Goal: Task Accomplishment & Management: Use online tool/utility

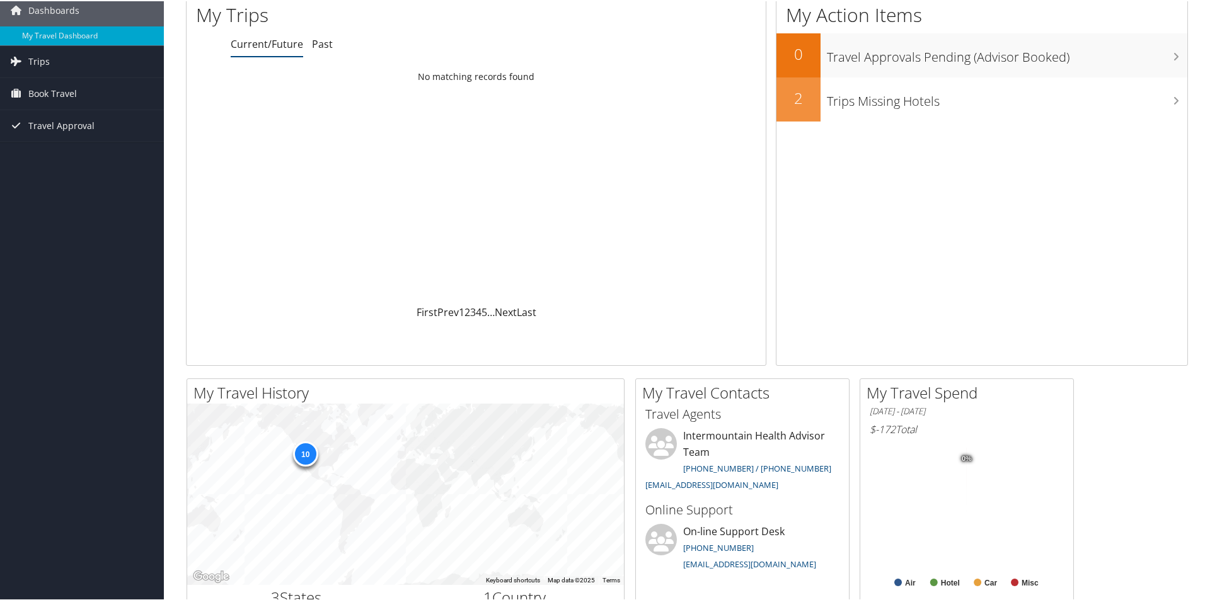
scroll to position [63, 0]
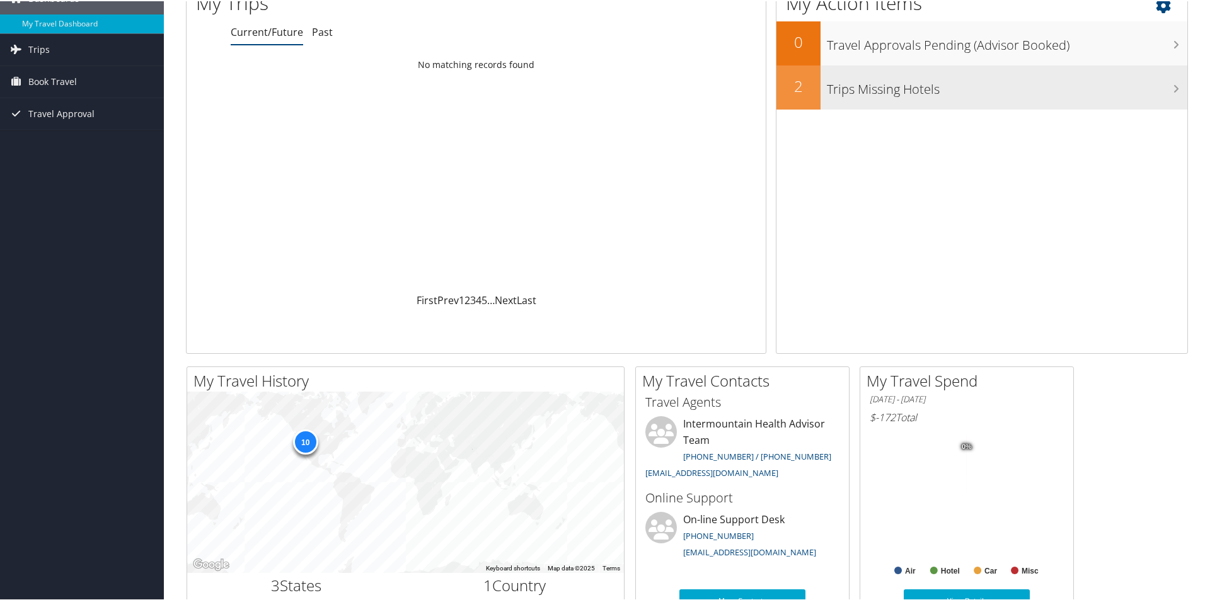
click at [1173, 87] on icon at bounding box center [1176, 88] width 6 height 10
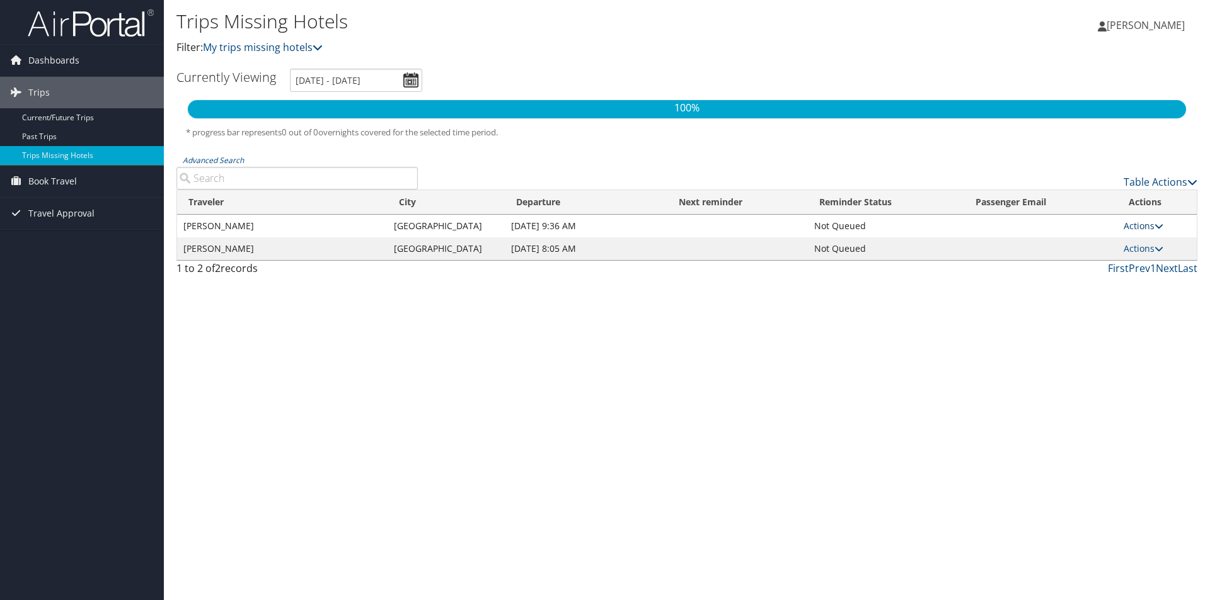
click at [1156, 226] on icon at bounding box center [1158, 226] width 9 height 9
click at [1142, 245] on link "Send Reminder" at bounding box center [1115, 244] width 87 height 21
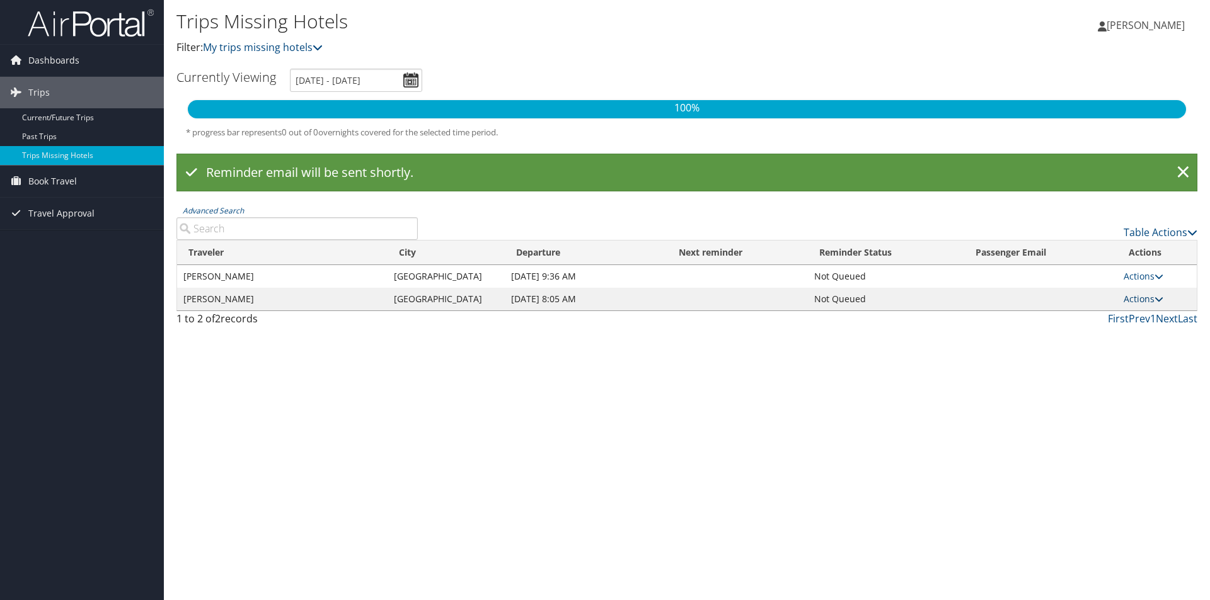
click at [1161, 297] on icon at bounding box center [1158, 299] width 9 height 9
click at [1151, 314] on link "Send Reminder" at bounding box center [1115, 317] width 87 height 21
click at [74, 60] on span "Dashboards" at bounding box center [53, 61] width 51 height 32
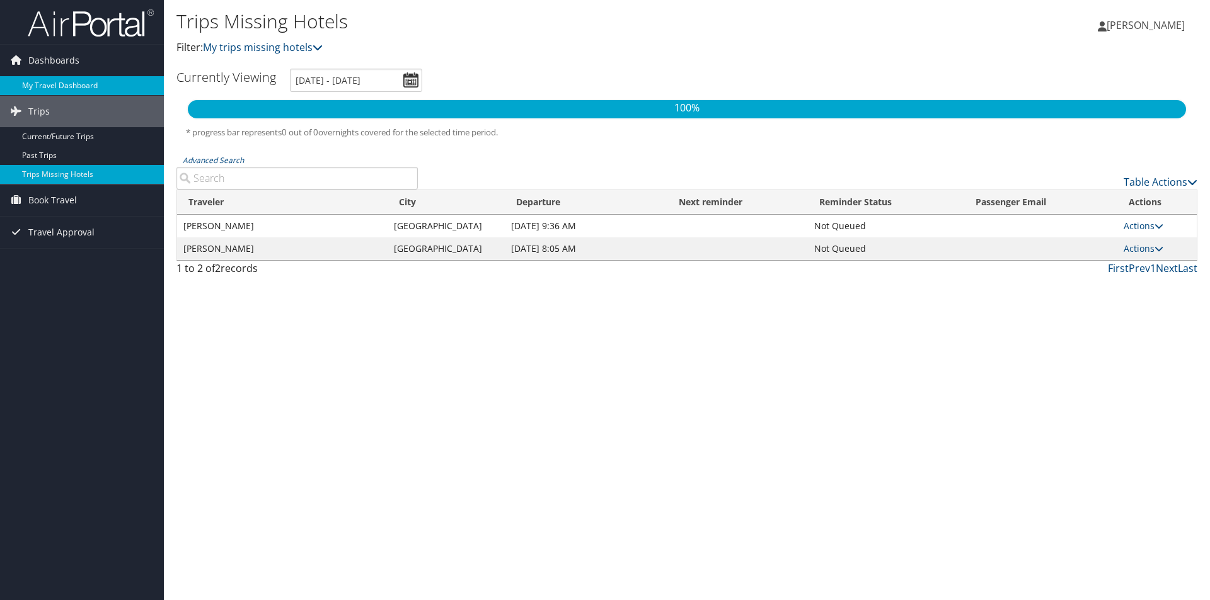
click at [80, 81] on link "My Travel Dashboard" at bounding box center [82, 85] width 164 height 19
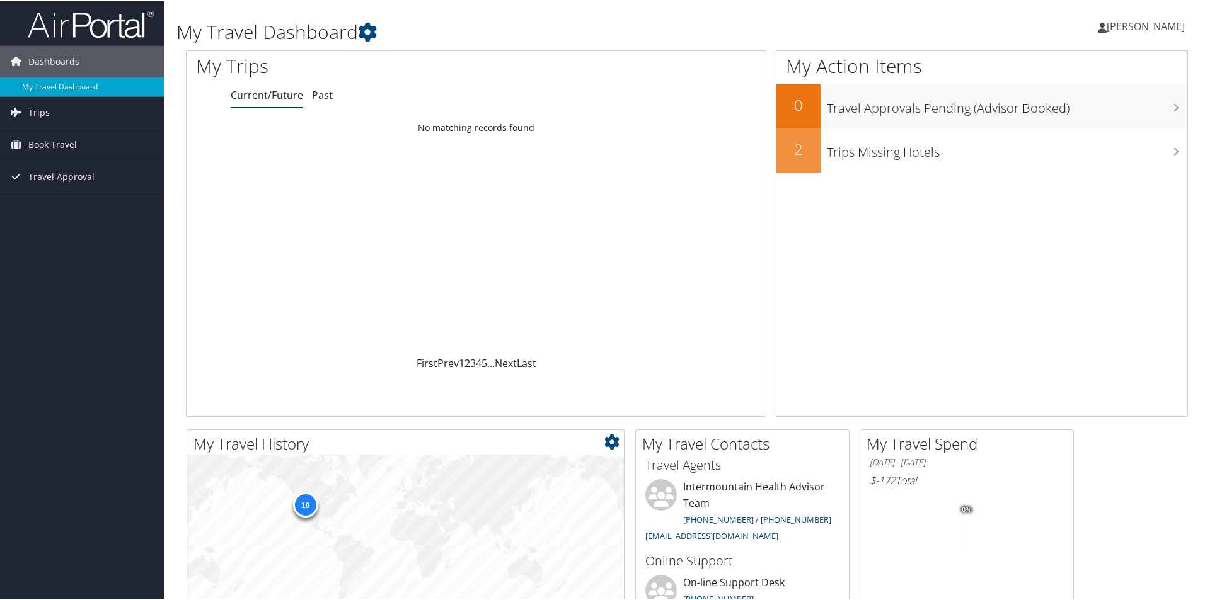
click at [302, 505] on div "10" at bounding box center [304, 503] width 25 height 25
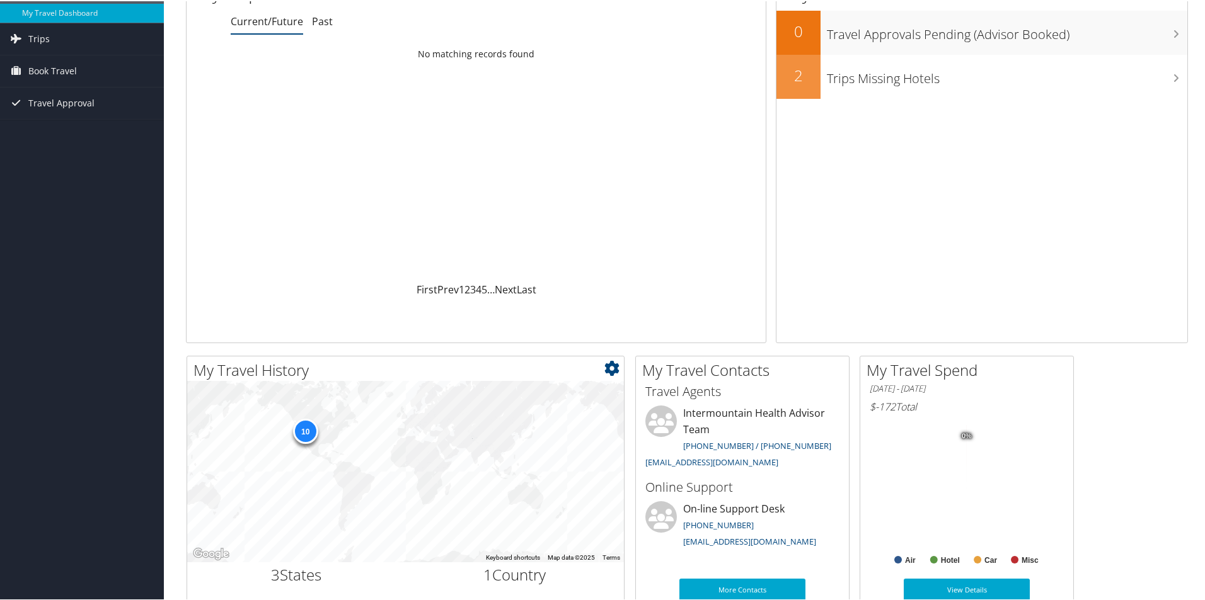
scroll to position [126, 0]
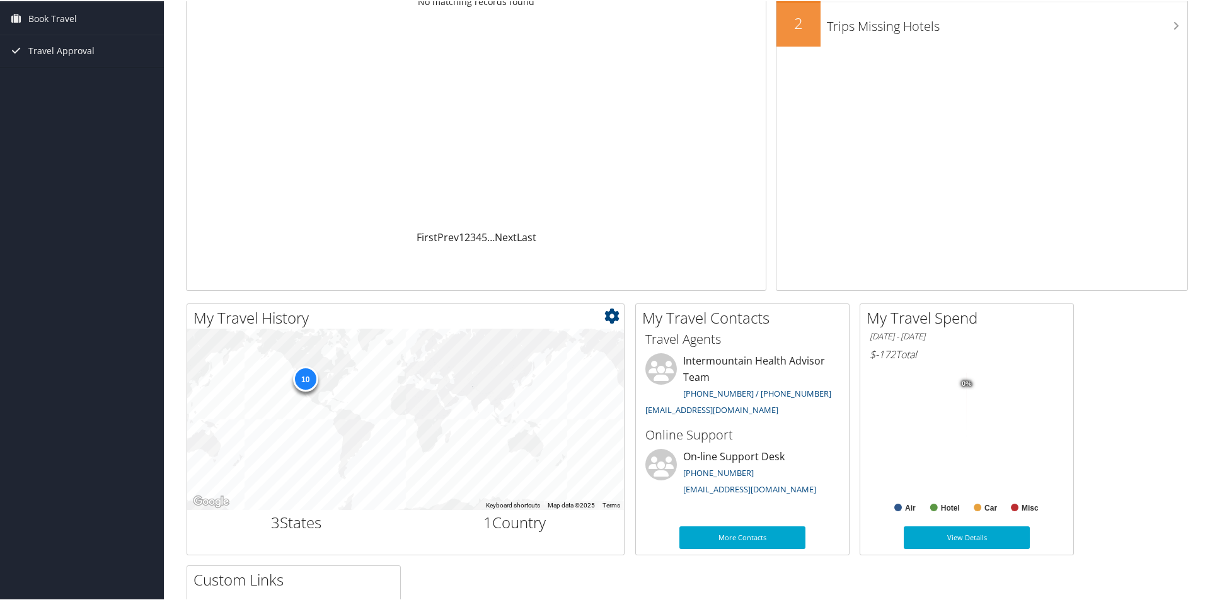
click at [304, 379] on div "10" at bounding box center [304, 377] width 25 height 25
click at [497, 513] on h2 "1 Country" at bounding box center [515, 521] width 200 height 21
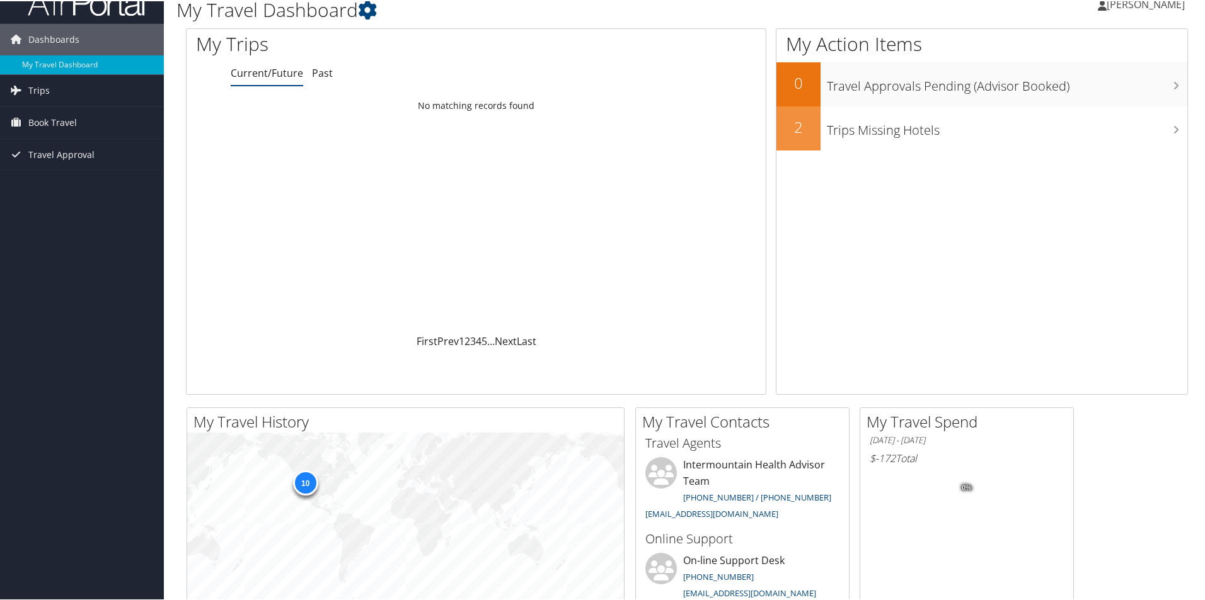
scroll to position [0, 0]
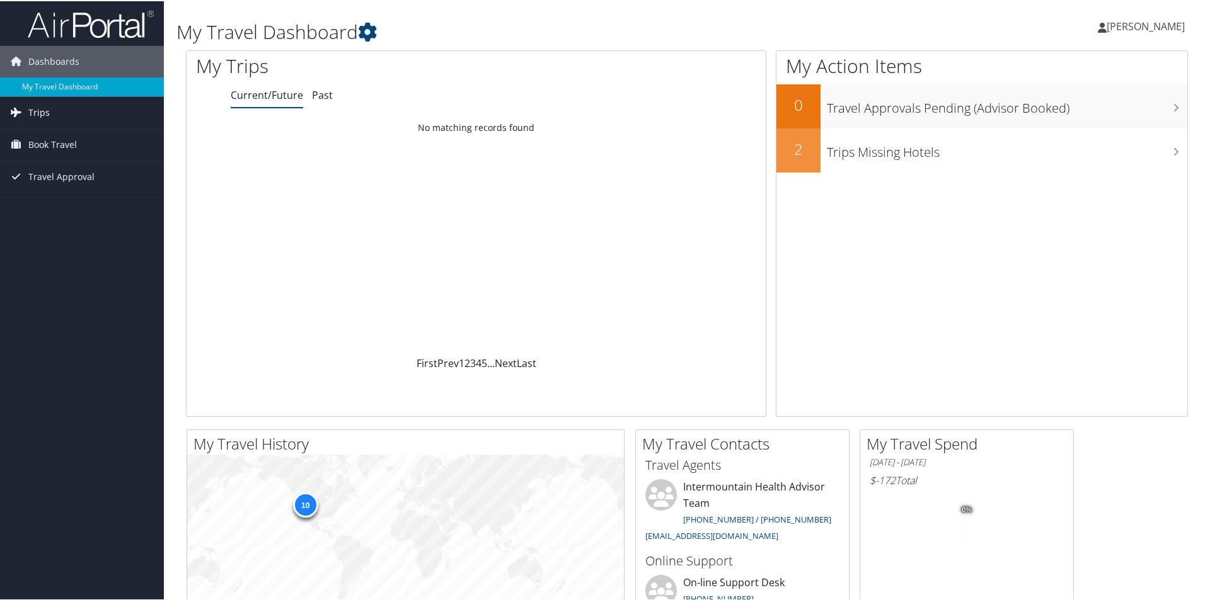
click at [48, 119] on span "Trips" at bounding box center [38, 112] width 21 height 32
